Goal: Task Accomplishment & Management: Complete application form

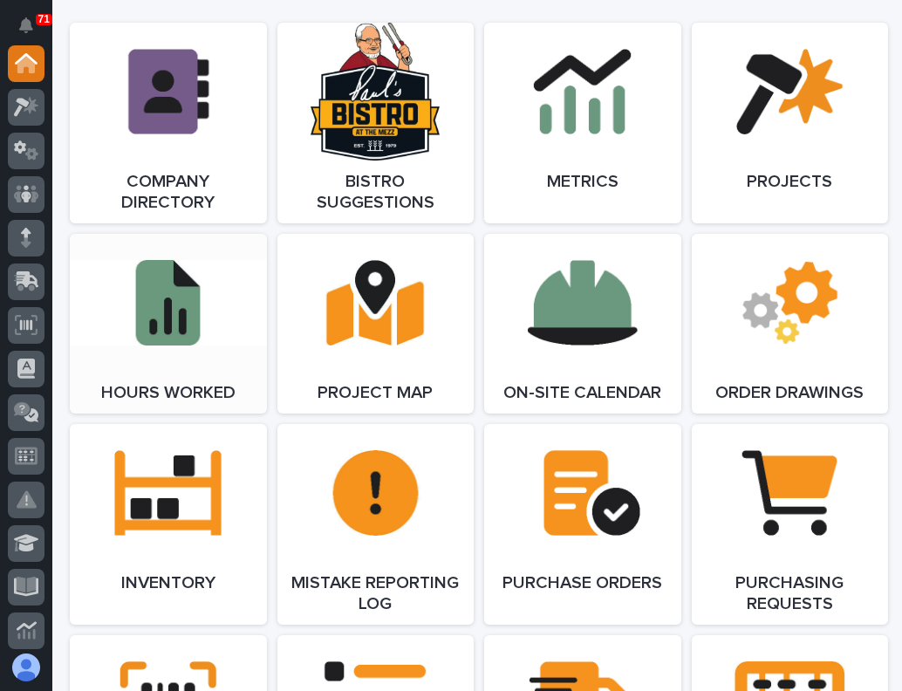
scroll to position [1745, 0]
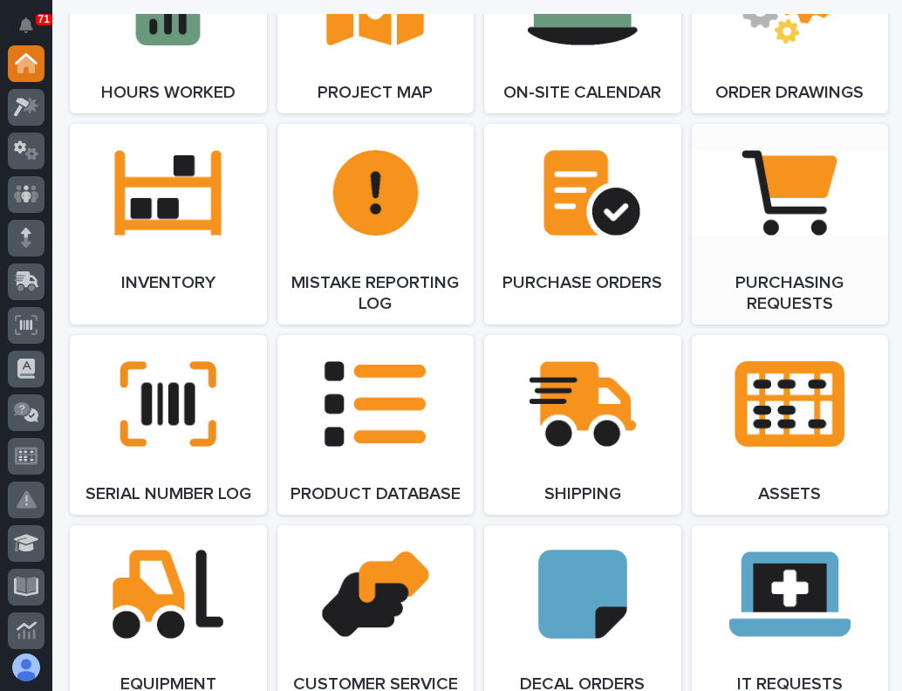
click at [783, 211] on link "Open Link" at bounding box center [790, 224] width 197 height 201
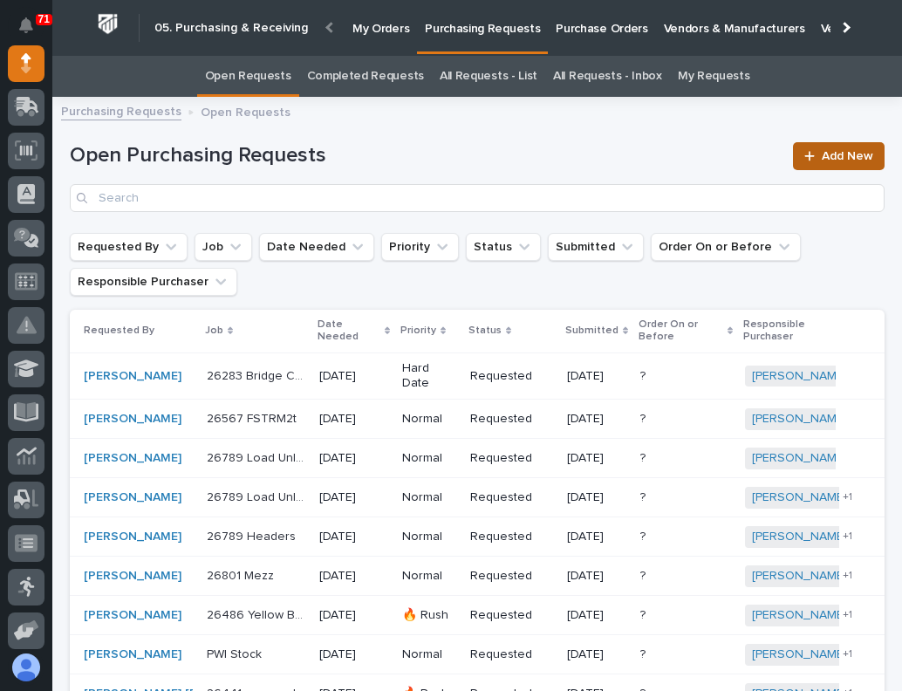
click at [823, 159] on span "Add New" at bounding box center [847, 156] width 51 height 12
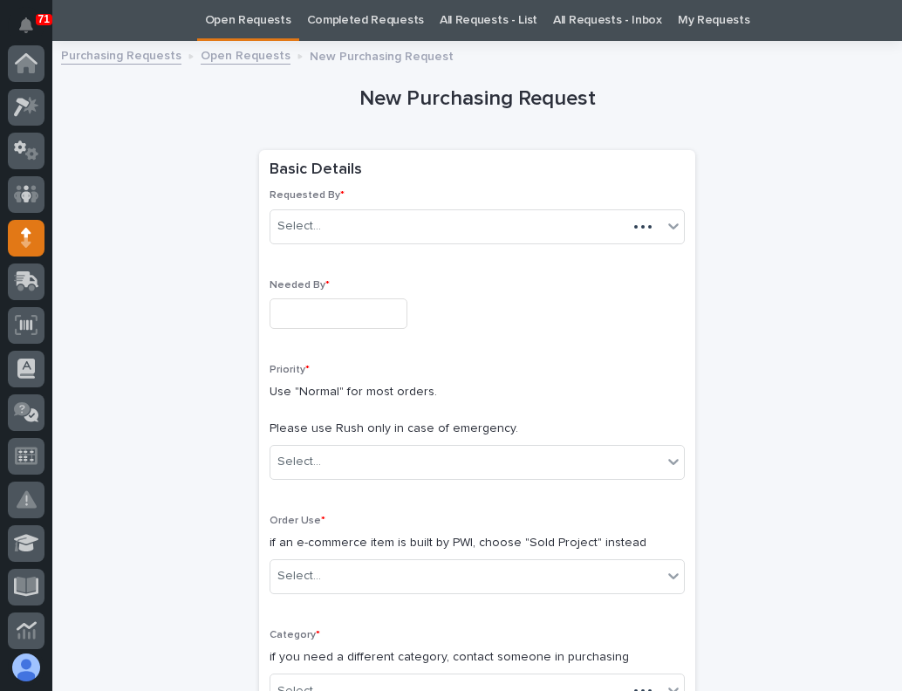
scroll to position [174, 0]
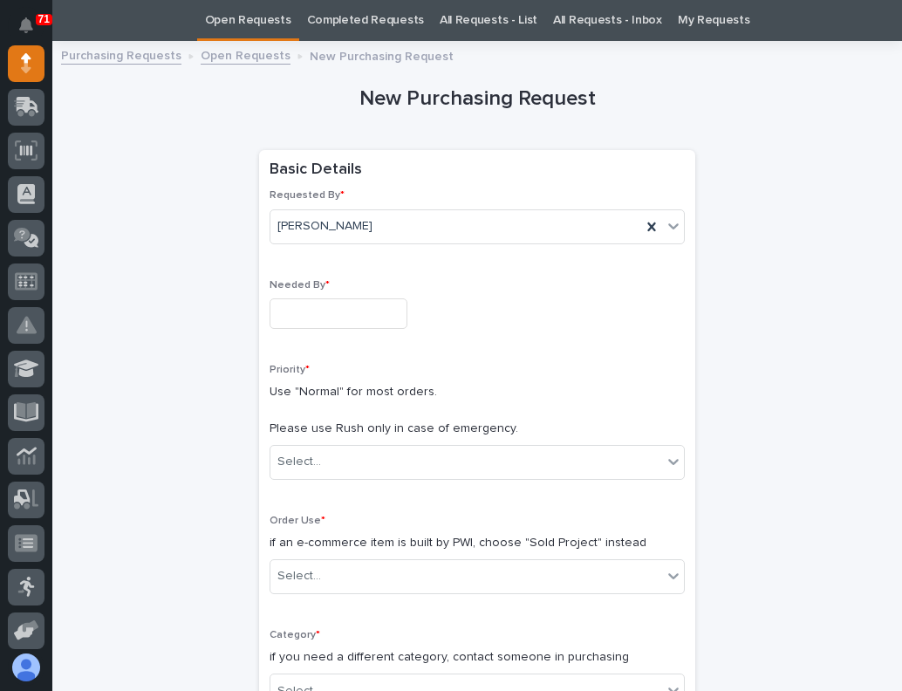
click at [319, 313] on input "text" at bounding box center [339, 313] width 138 height 31
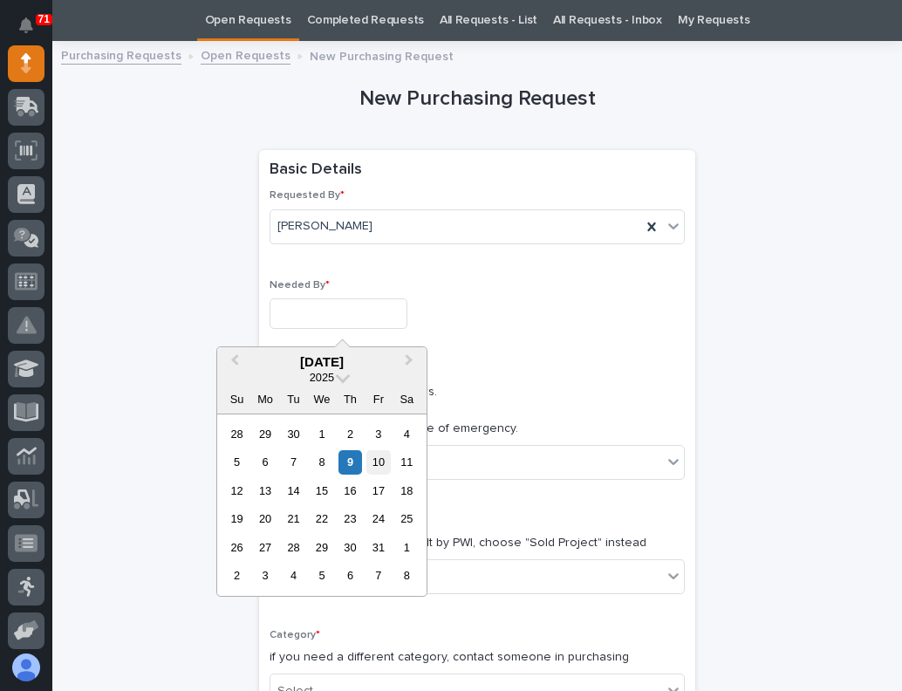
click at [372, 463] on div "10" at bounding box center [378, 462] width 24 height 24
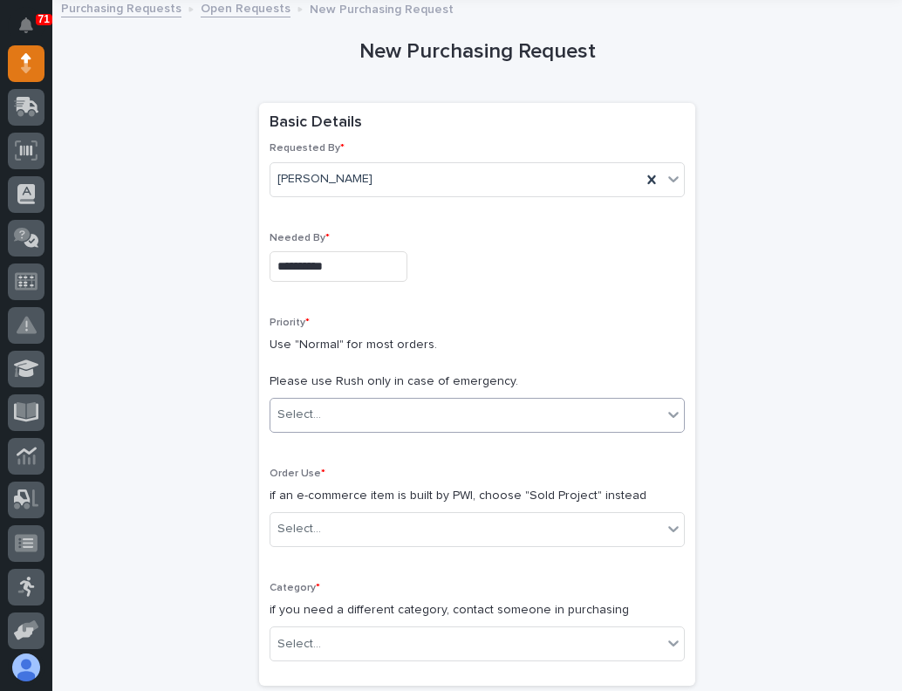
scroll to position [143, 0]
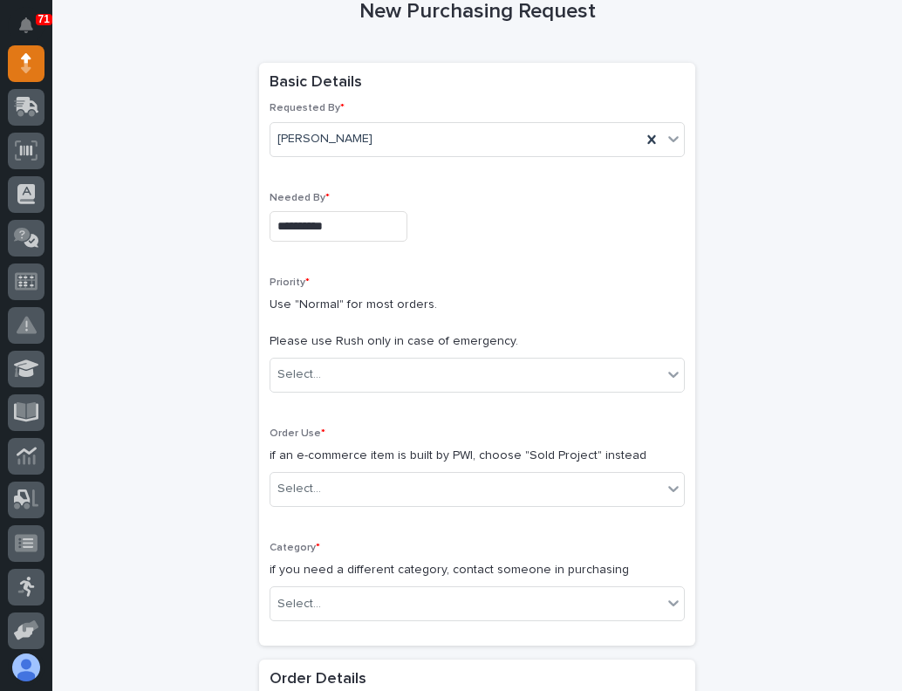
click at [371, 220] on input "**********" at bounding box center [339, 226] width 138 height 31
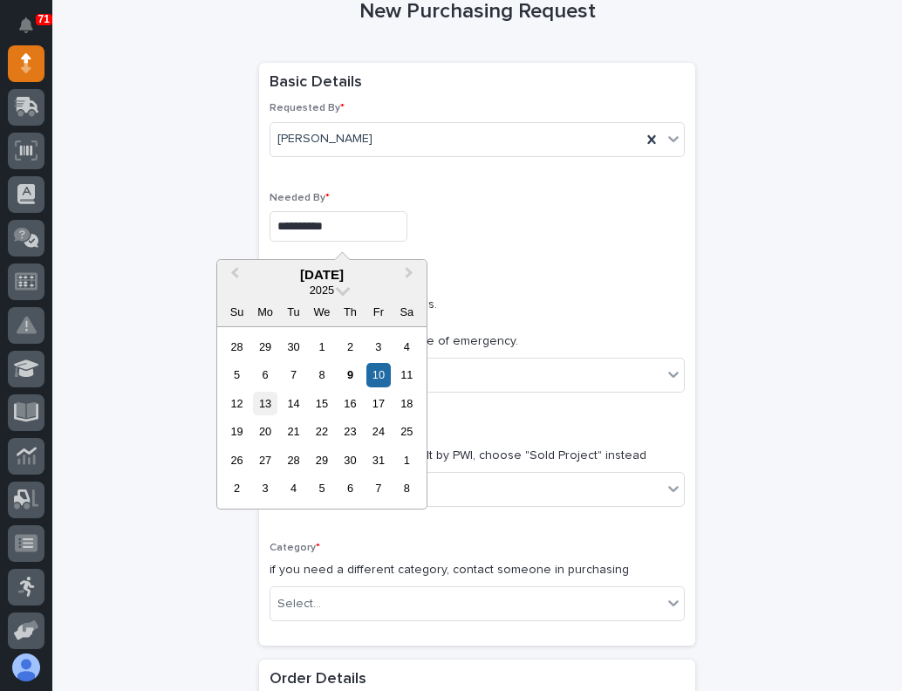
click at [265, 398] on div "13" at bounding box center [265, 404] width 24 height 24
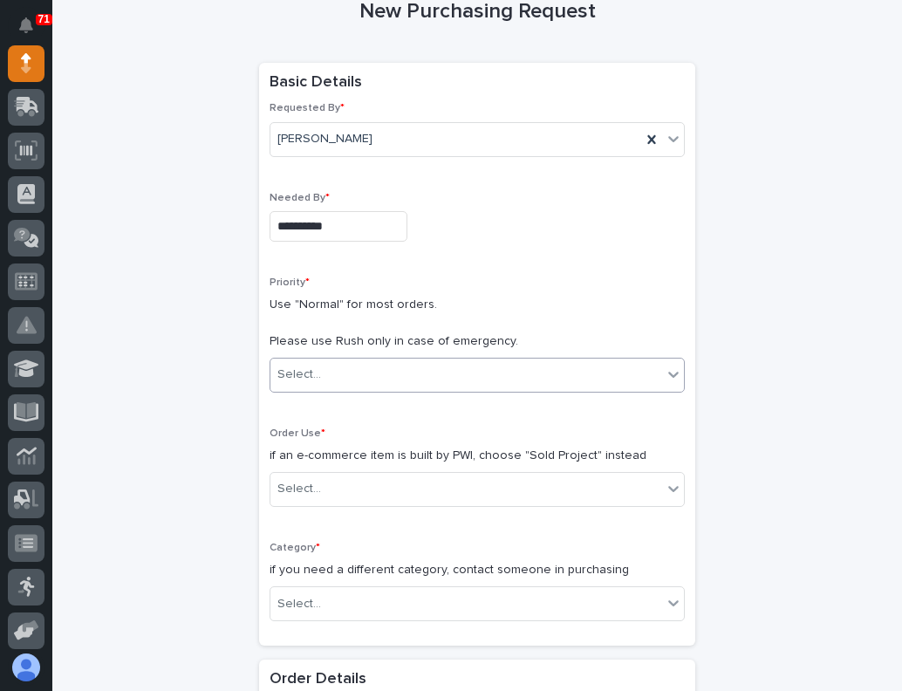
type input "**********"
click at [297, 373] on div "Select..." at bounding box center [299, 375] width 44 height 18
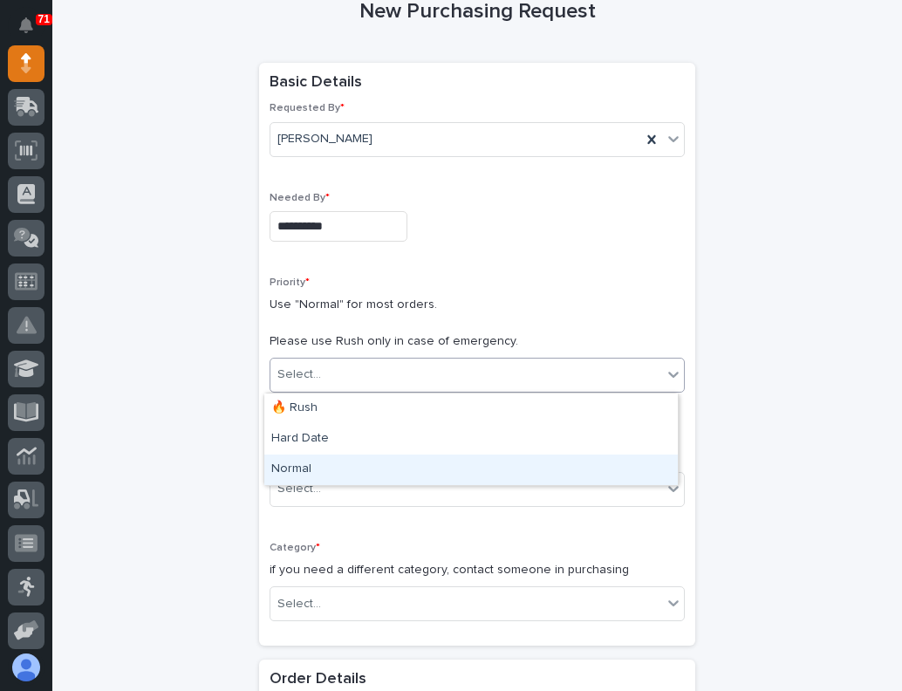
click at [311, 461] on div "Normal" at bounding box center [471, 470] width 414 height 31
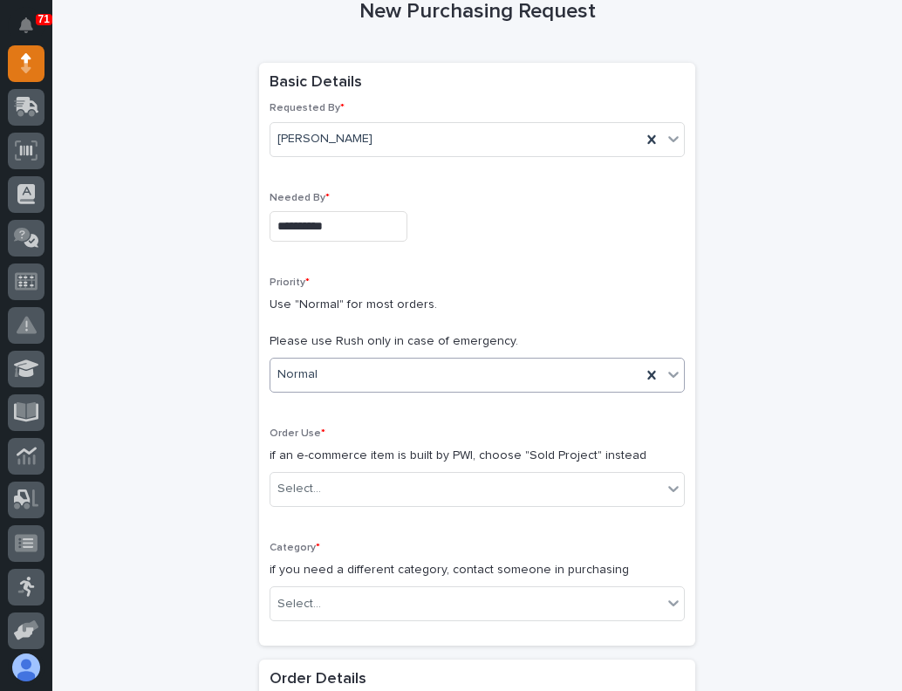
scroll to position [230, 0]
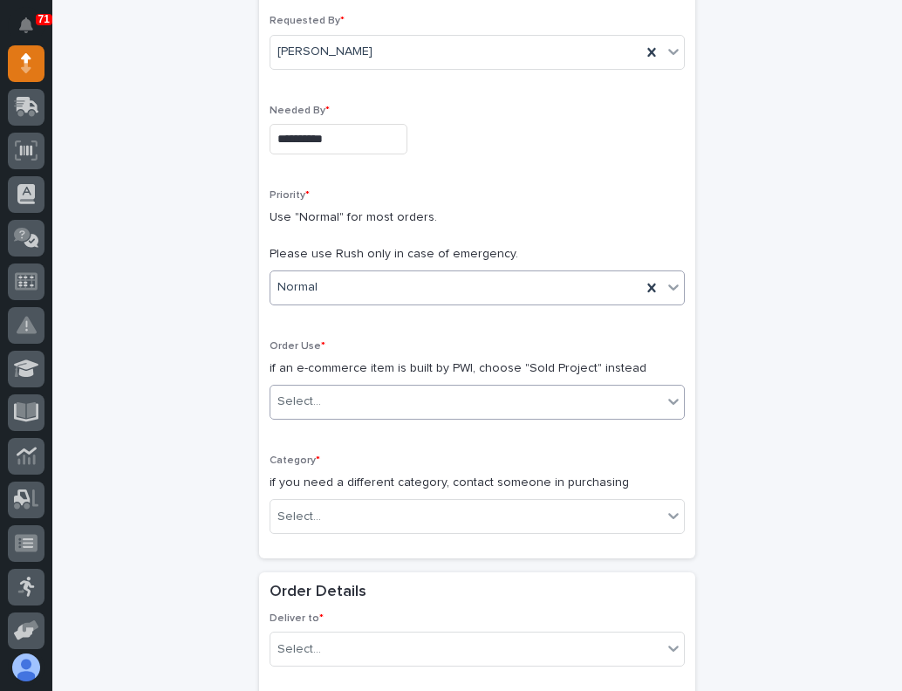
click at [301, 403] on div "Select..." at bounding box center [299, 402] width 44 height 18
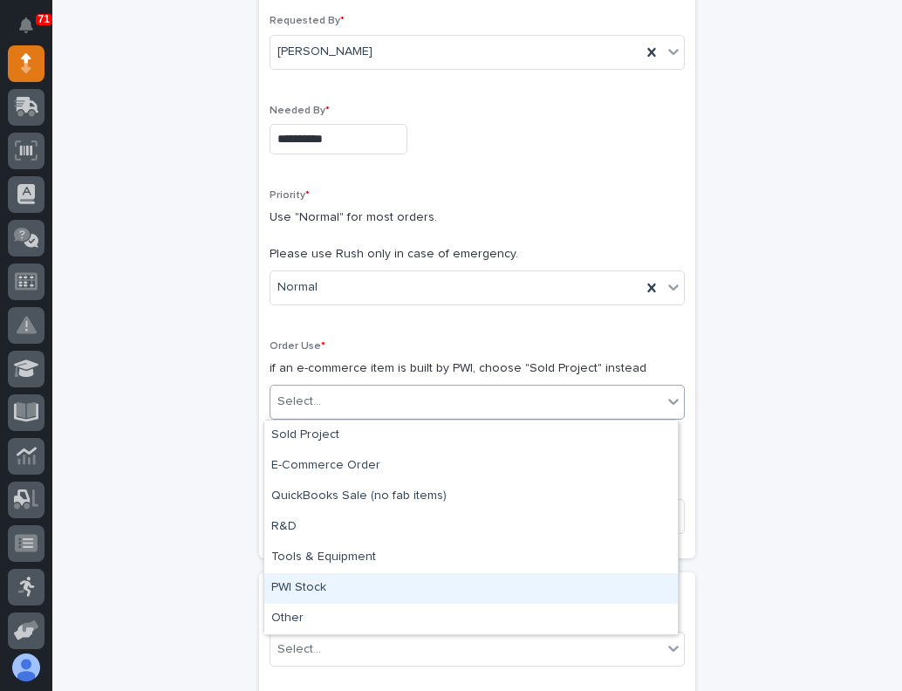
click at [311, 591] on div "PWI Stock" at bounding box center [471, 588] width 414 height 31
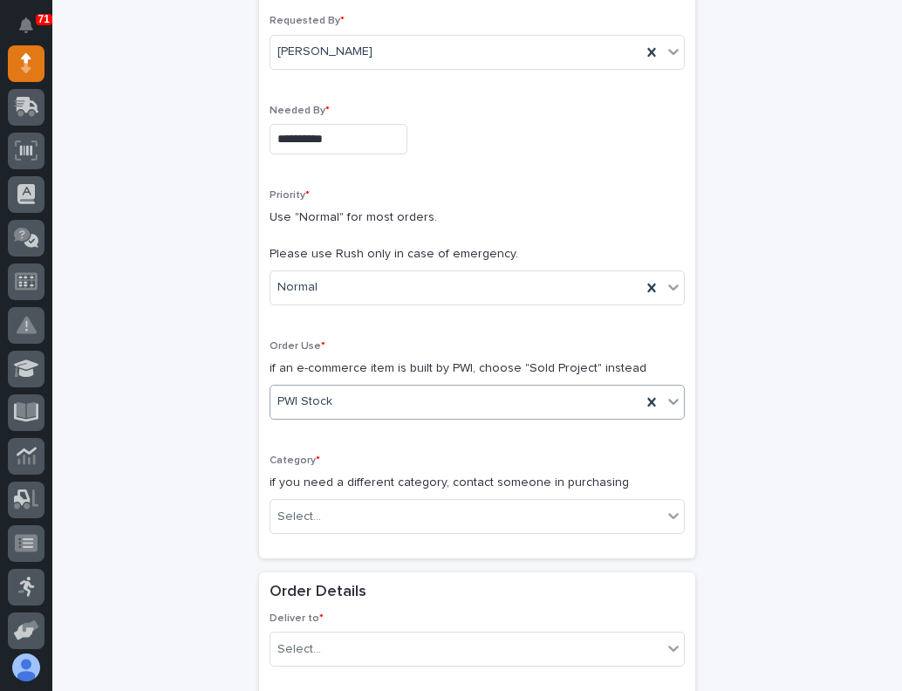
scroll to position [492, 0]
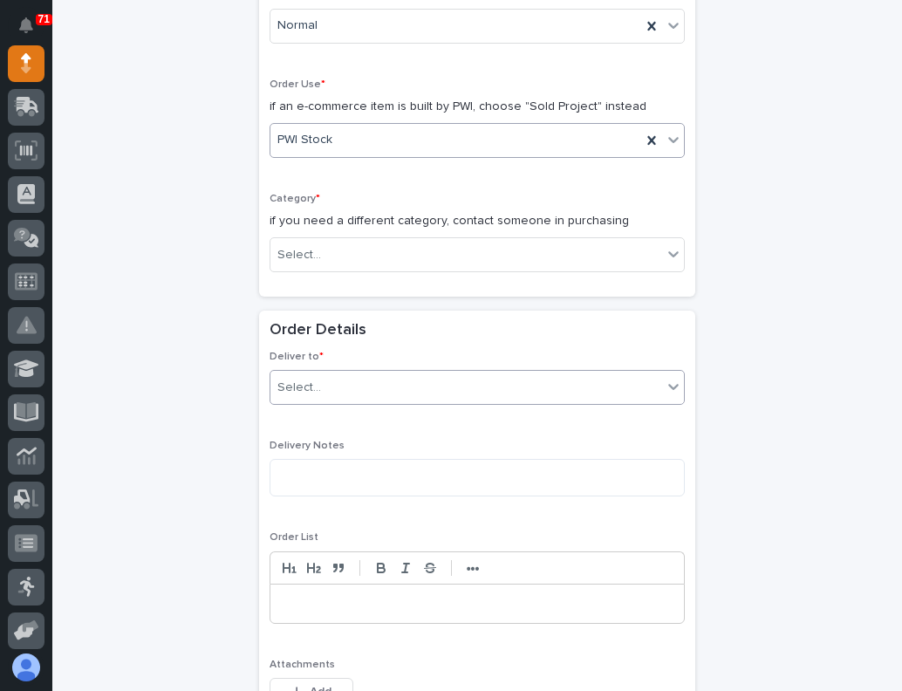
click at [348, 384] on div "Select..." at bounding box center [466, 387] width 392 height 29
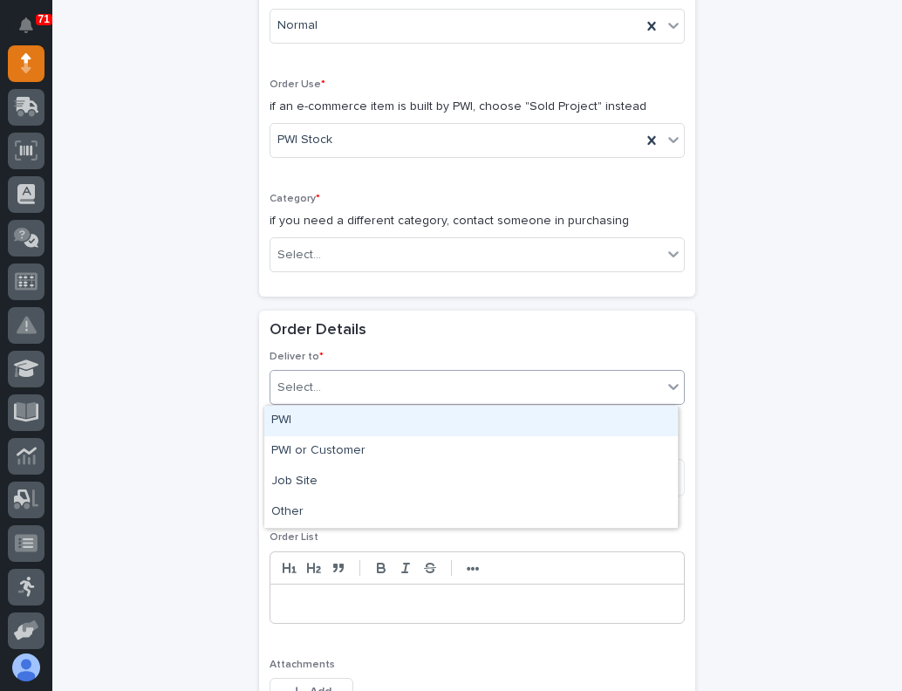
click at [314, 420] on div "PWI" at bounding box center [471, 421] width 414 height 31
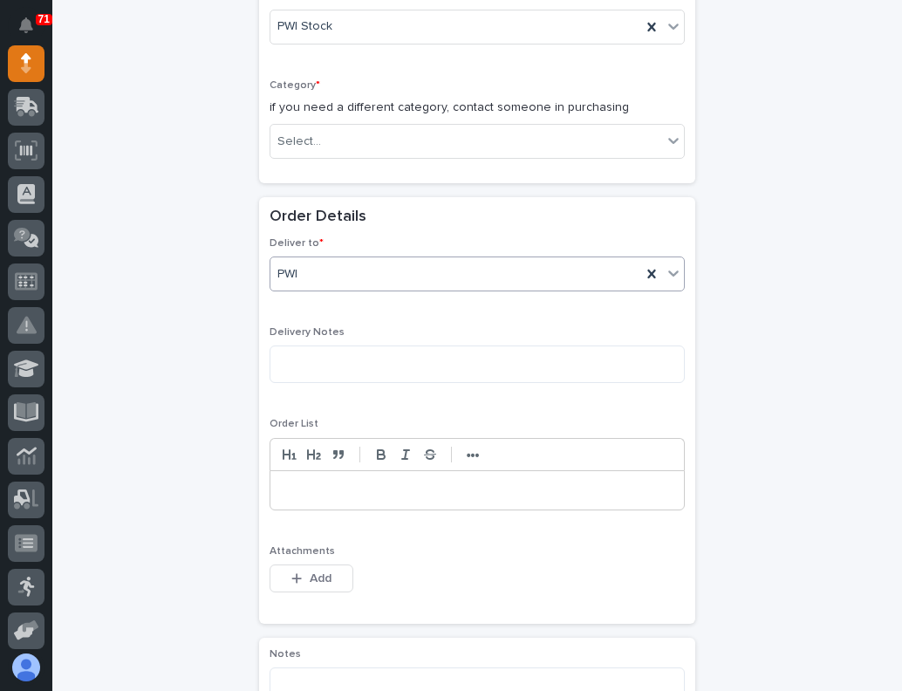
scroll to position [754, 0]
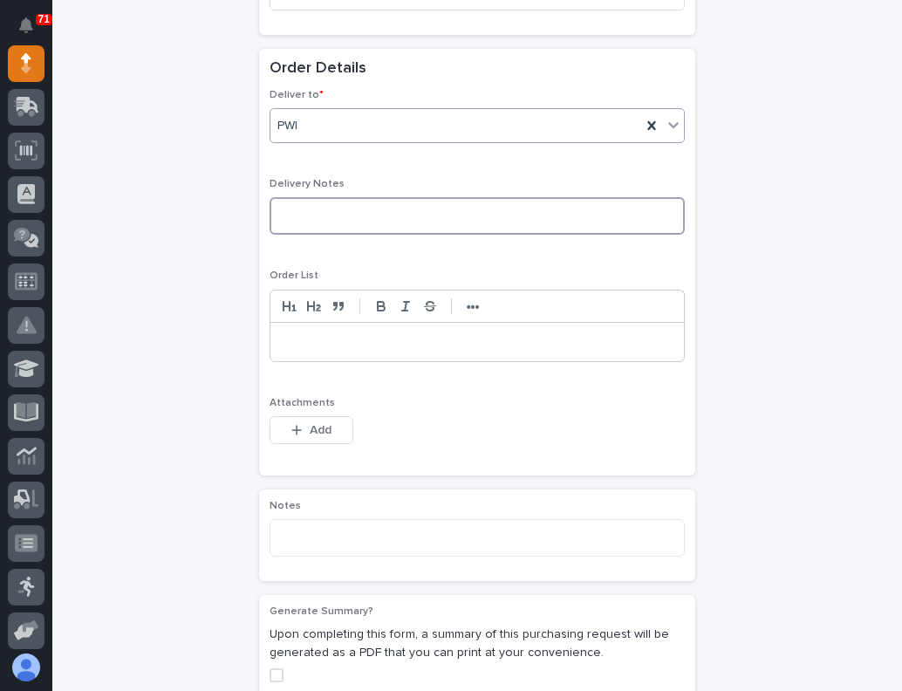
click at [325, 234] on textarea at bounding box center [477, 216] width 415 height 38
type textarea "**********"
drag, startPoint x: 290, startPoint y: 361, endPoint x: 297, endPoint y: 352, distance: 12.4
click at [290, 361] on div at bounding box center [477, 342] width 415 height 40
click at [300, 351] on div at bounding box center [477, 342] width 414 height 38
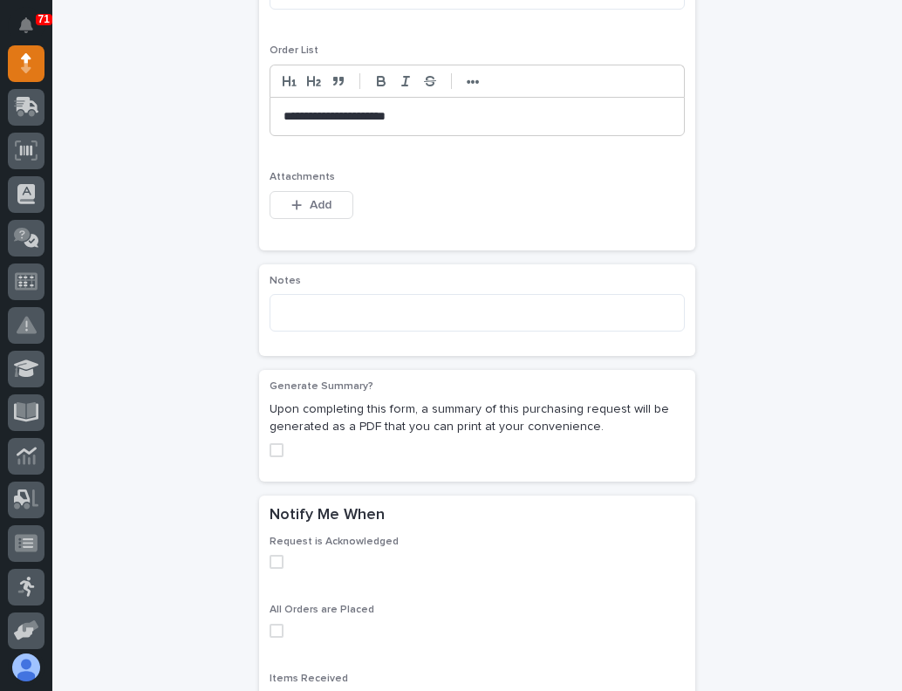
scroll to position [1015, 0]
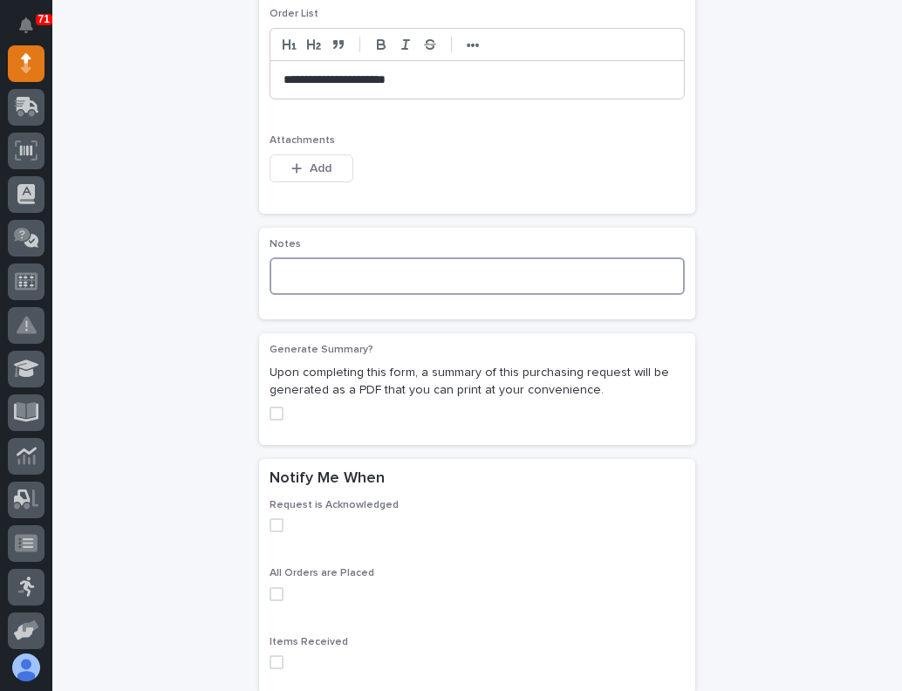
click at [334, 287] on textarea at bounding box center [477, 276] width 415 height 38
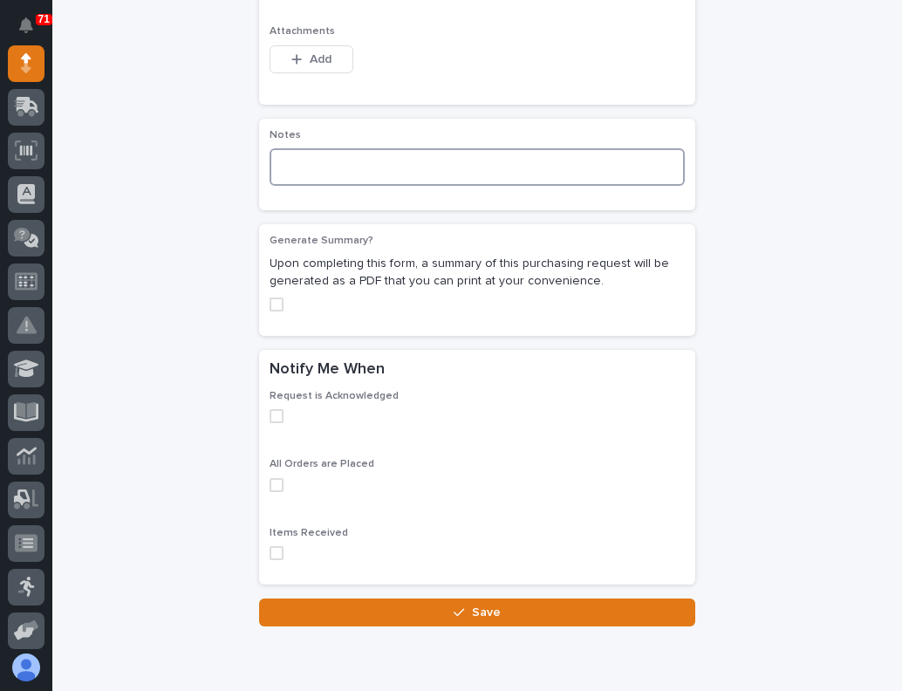
scroll to position [1197, 0]
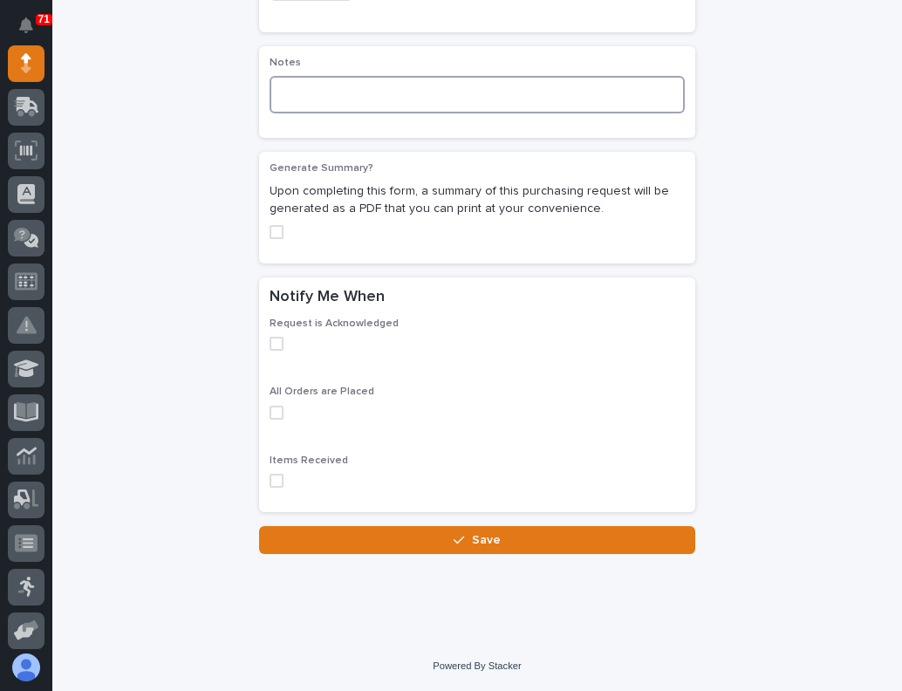
click at [275, 351] on span at bounding box center [277, 344] width 14 height 14
click at [270, 419] on span at bounding box center [277, 413] width 14 height 14
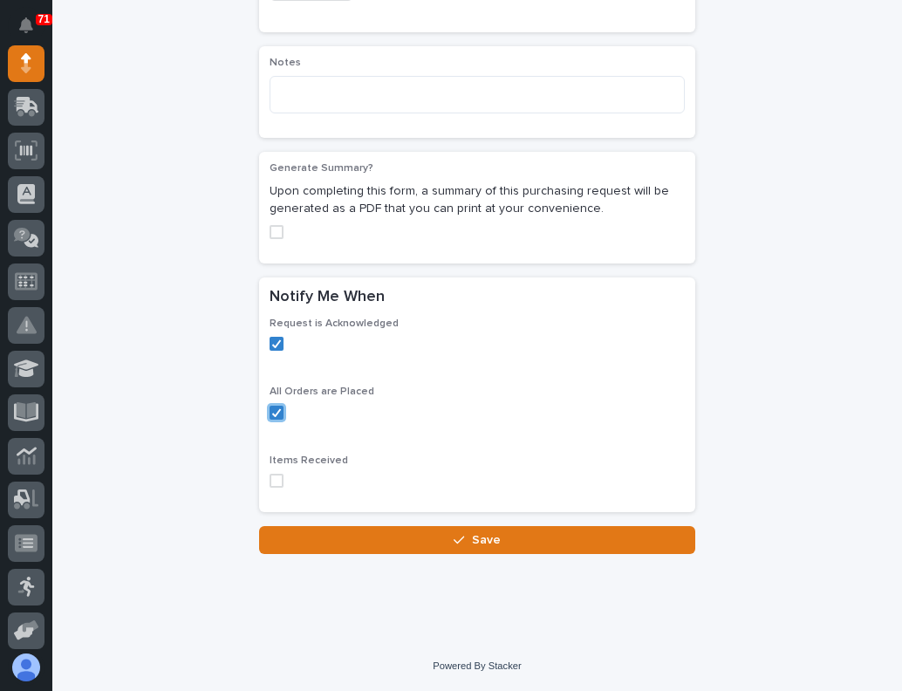
click at [270, 482] on span at bounding box center [277, 481] width 14 height 14
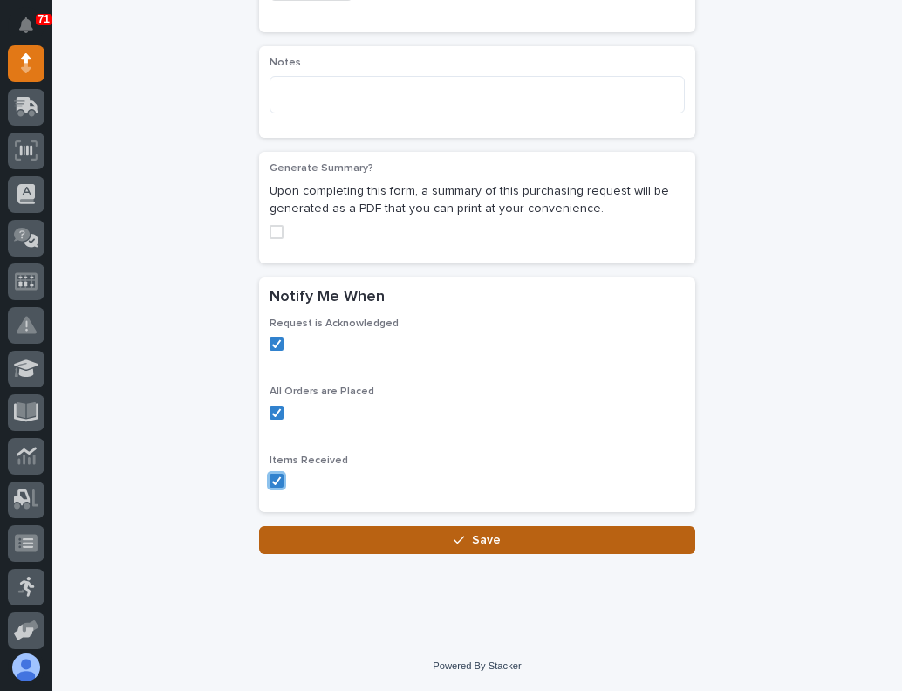
click at [497, 542] on button "Save" at bounding box center [477, 540] width 436 height 28
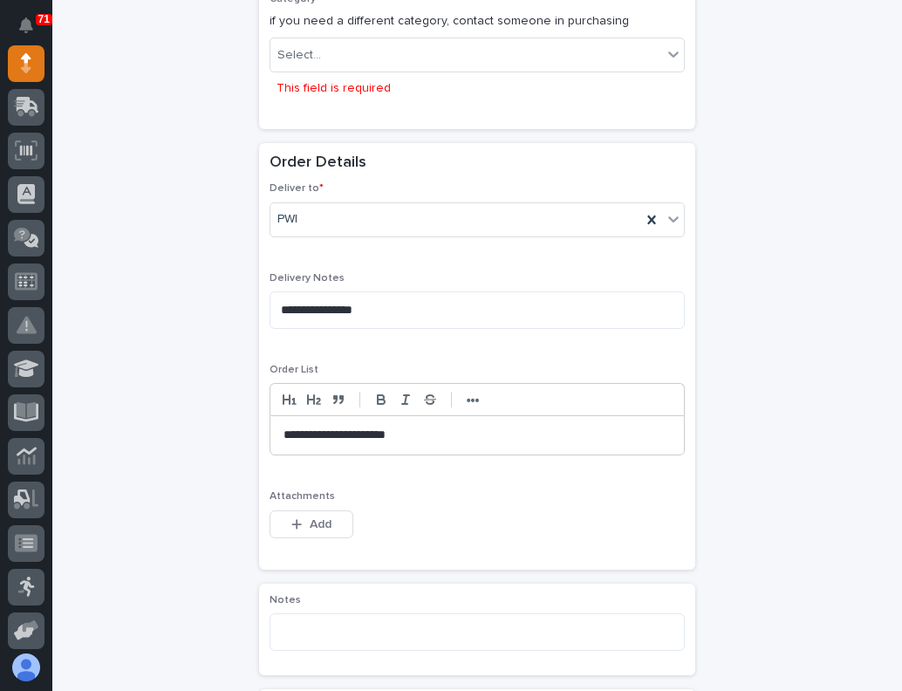
scroll to position [697, 0]
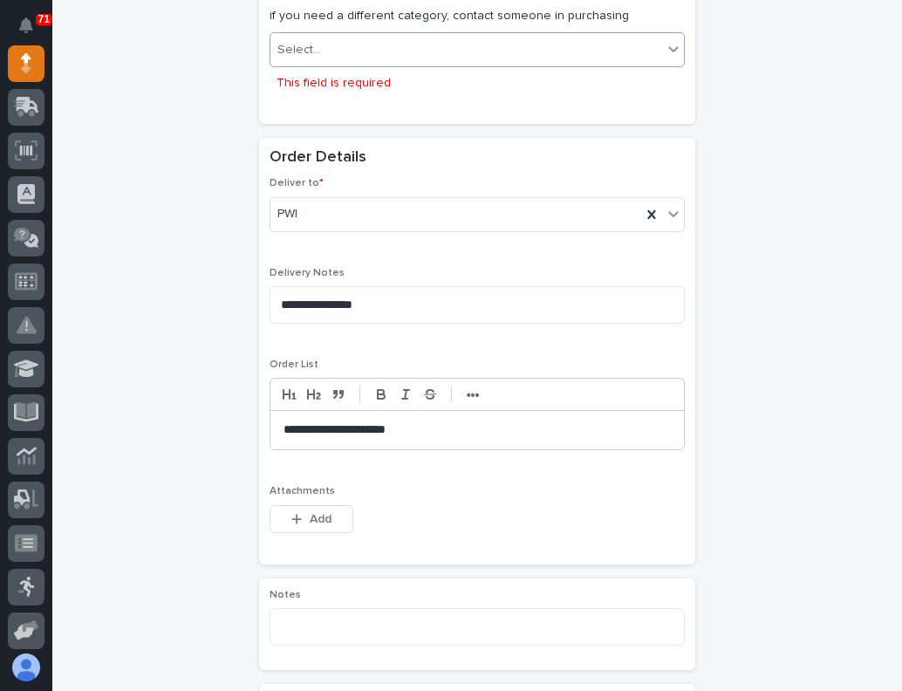
click at [304, 38] on div "Select..." at bounding box center [466, 50] width 392 height 29
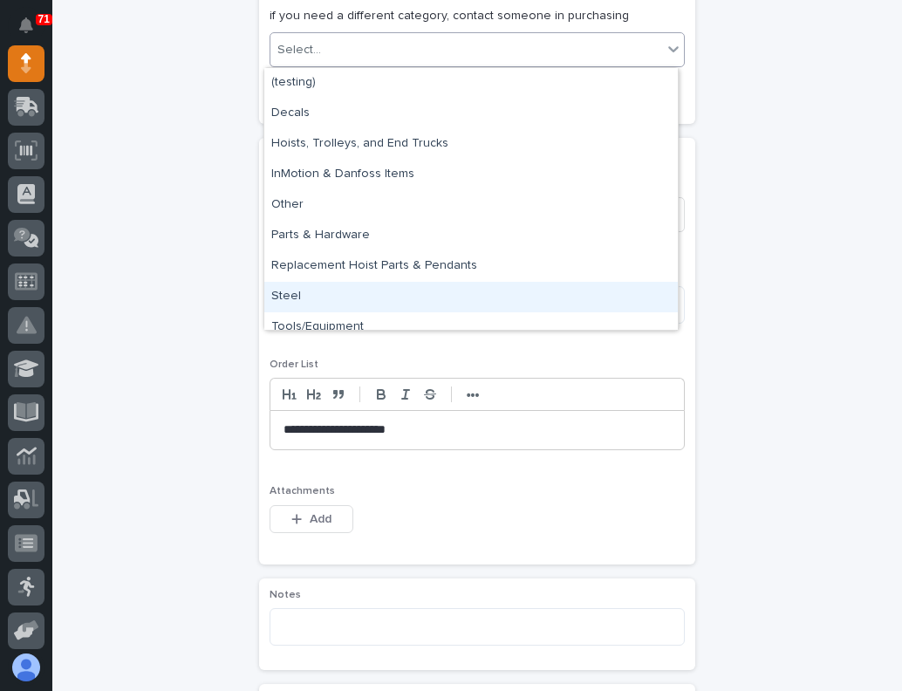
click at [312, 291] on div "Steel" at bounding box center [471, 297] width 414 height 31
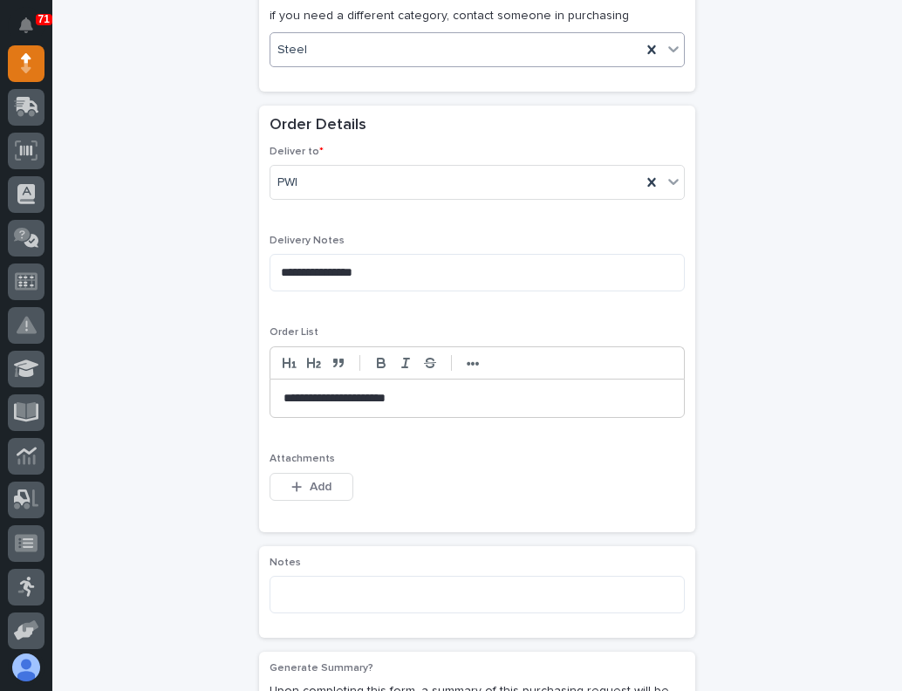
scroll to position [1197, 0]
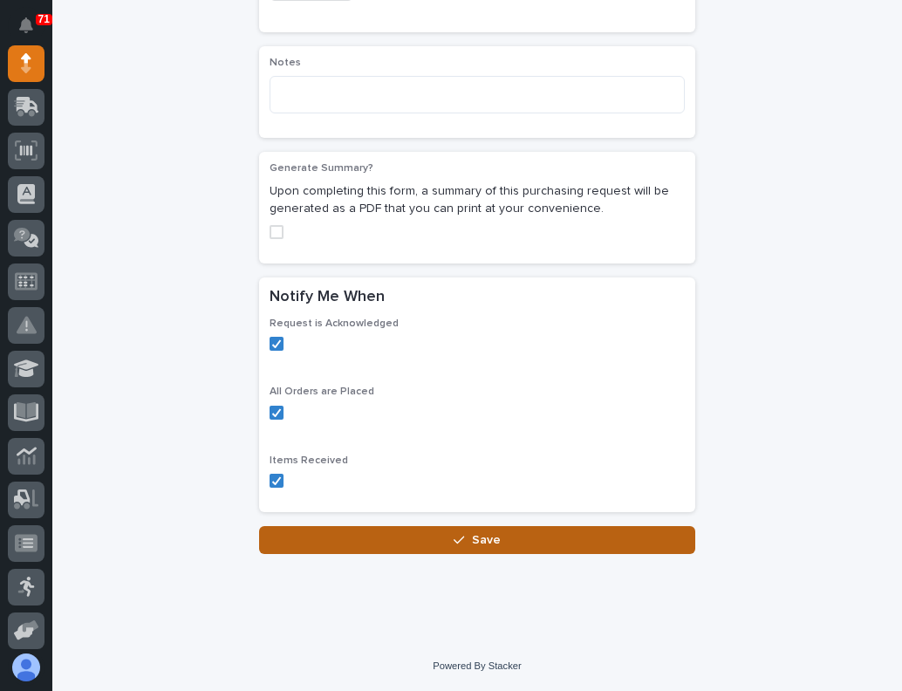
click at [387, 545] on button "Save" at bounding box center [477, 540] width 436 height 28
